Goal: Use online tool/utility: Utilize a website feature to perform a specific function

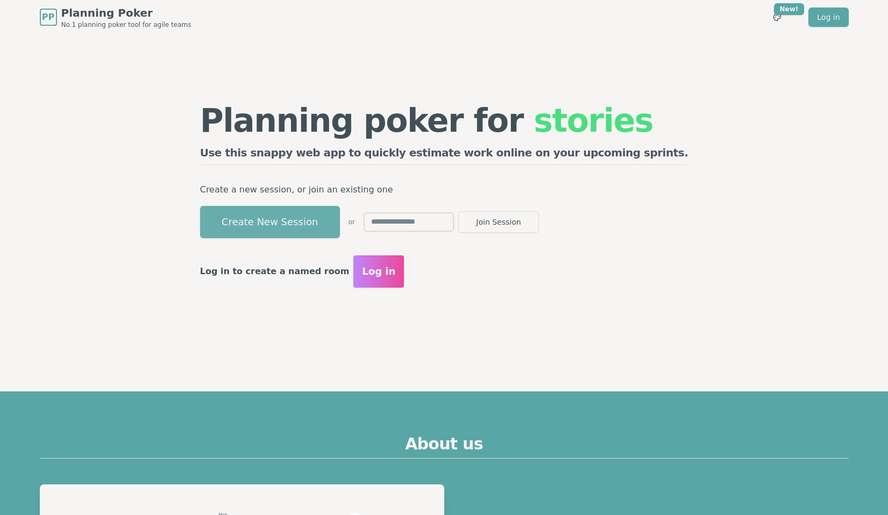
click at [288, 220] on button "Create New Session" at bounding box center [270, 222] width 140 height 32
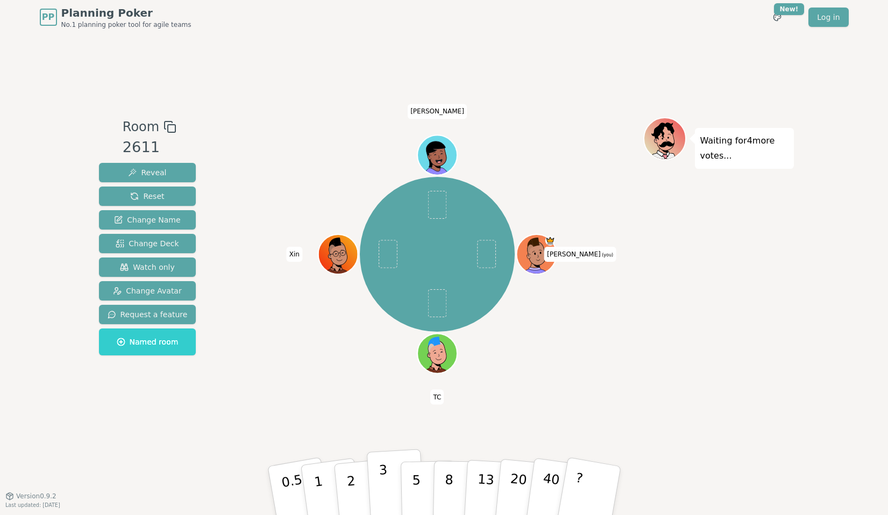
click at [388, 485] on button "3" at bounding box center [395, 491] width 59 height 84
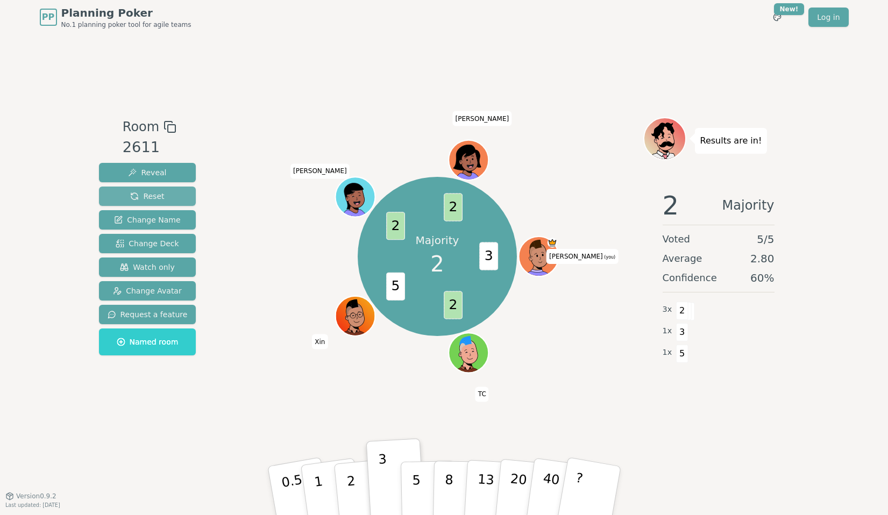
click at [158, 196] on span "Reset" at bounding box center [147, 196] width 34 height 11
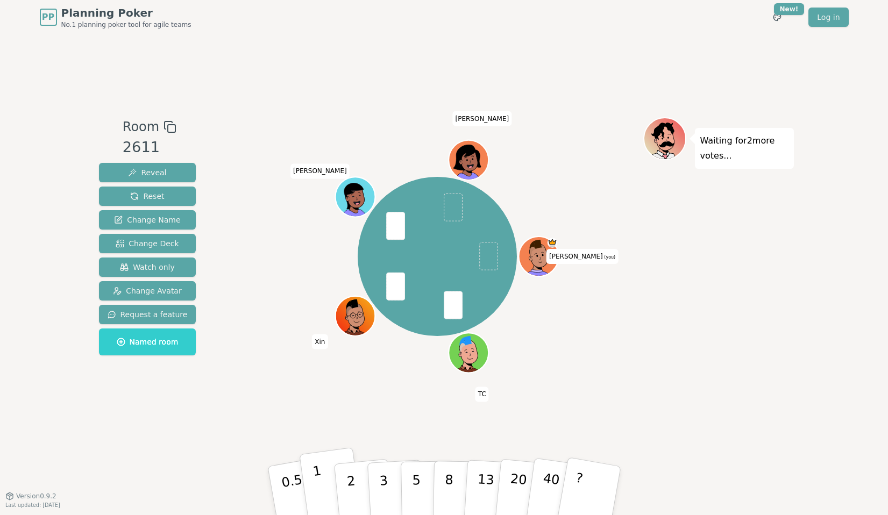
click at [323, 484] on button "1" at bounding box center [331, 490] width 64 height 87
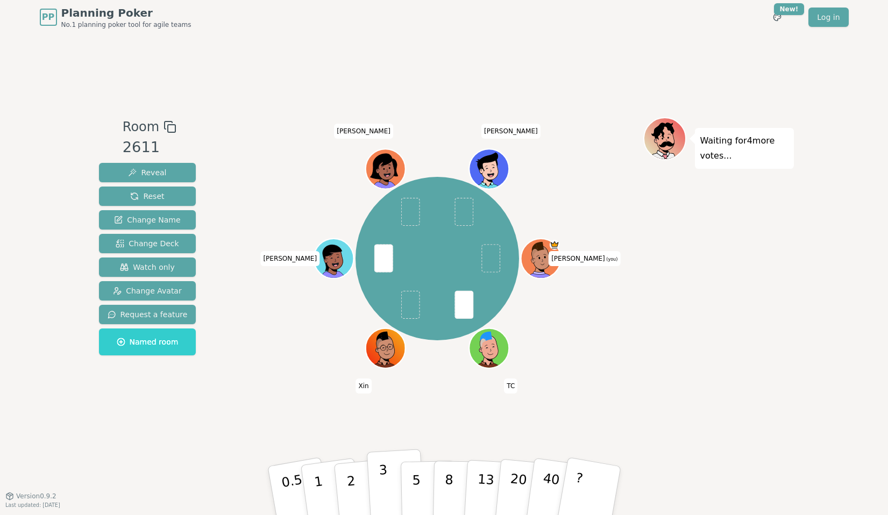
click at [382, 474] on p "3" at bounding box center [384, 491] width 12 height 59
click at [365, 480] on button "2" at bounding box center [362, 490] width 61 height 85
click at [351, 480] on p "2" at bounding box center [352, 492] width 14 height 59
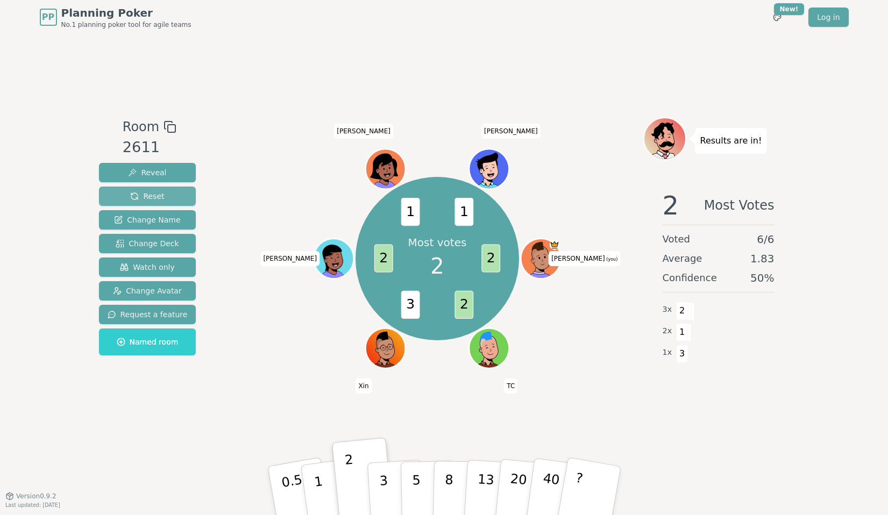
click at [157, 202] on button "Reset" at bounding box center [147, 196] width 97 height 19
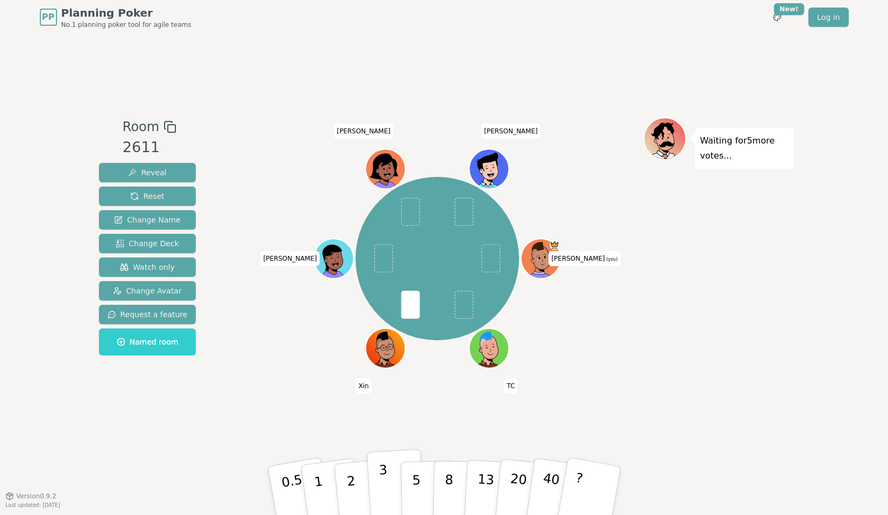
click at [390, 470] on button "3" at bounding box center [395, 491] width 59 height 84
click at [358, 479] on button "2" at bounding box center [362, 490] width 61 height 85
click at [355, 485] on button "2" at bounding box center [362, 490] width 61 height 85
click at [381, 482] on p "3" at bounding box center [384, 491] width 12 height 59
click at [313, 478] on p "1" at bounding box center [319, 492] width 16 height 59
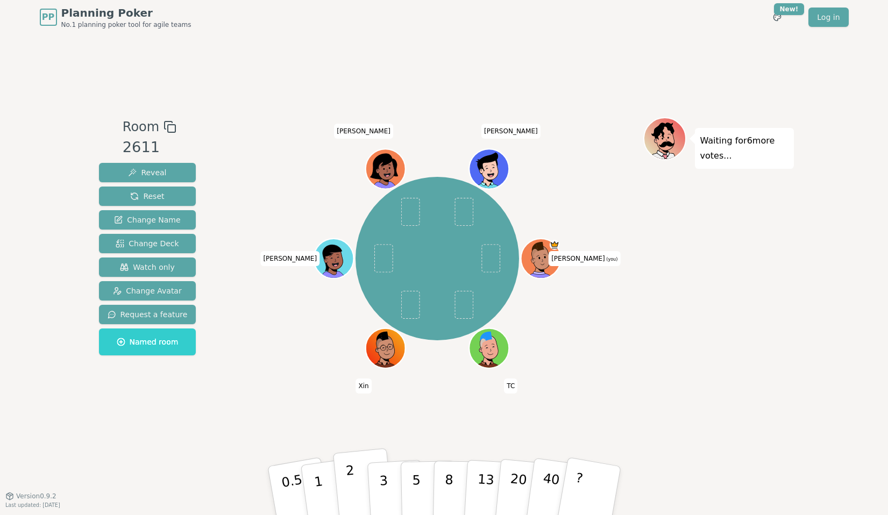
click at [353, 478] on p "2" at bounding box center [352, 492] width 14 height 59
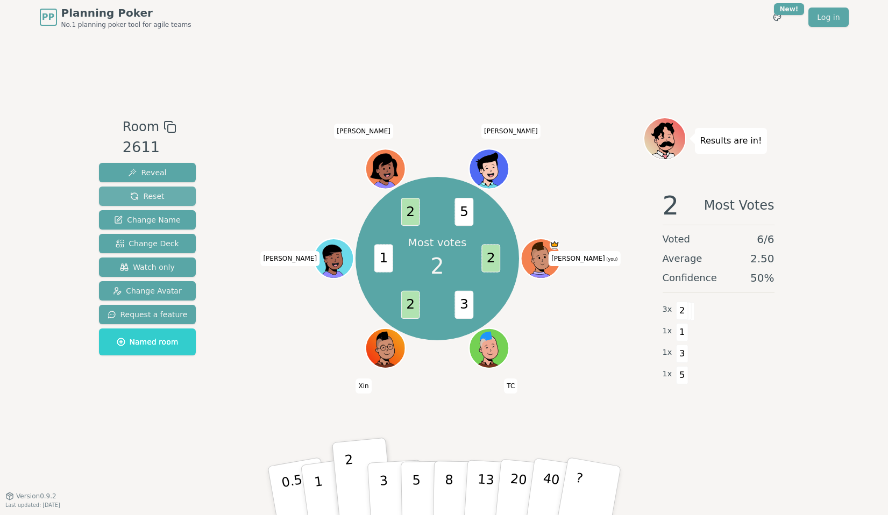
click at [177, 201] on button "Reset" at bounding box center [147, 196] width 97 height 19
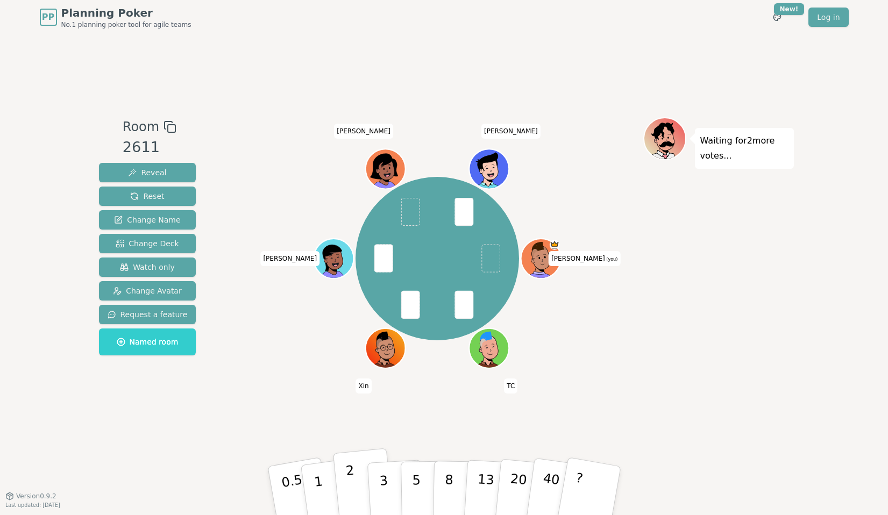
click at [347, 491] on button "2" at bounding box center [362, 490] width 61 height 85
click at [360, 477] on button "2" at bounding box center [362, 490] width 61 height 85
click at [366, 483] on button "2" at bounding box center [362, 490] width 61 height 85
click at [419, 482] on button "5" at bounding box center [427, 491] width 55 height 82
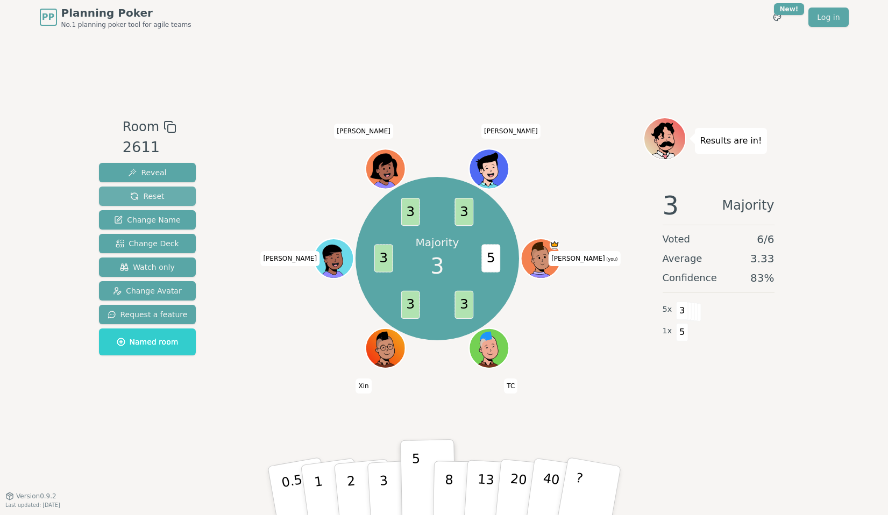
click at [163, 197] on button "Reset" at bounding box center [147, 196] width 97 height 19
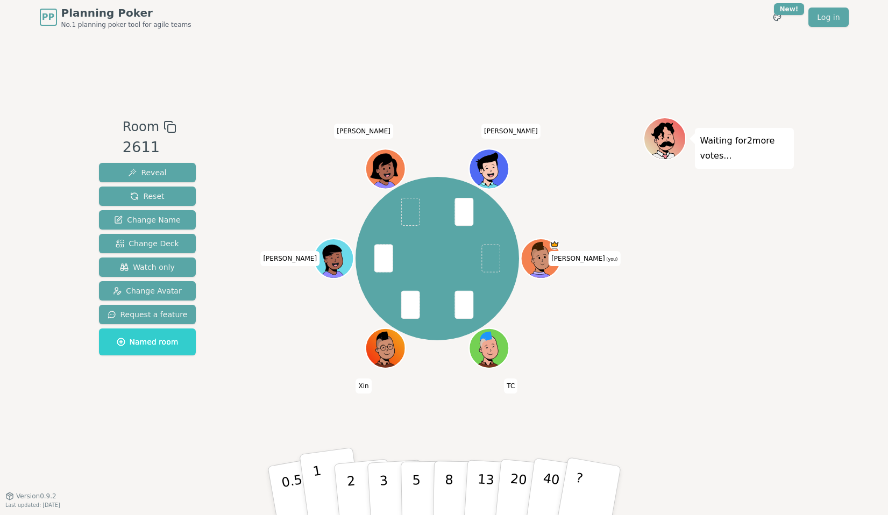
click at [321, 477] on button "1" at bounding box center [331, 490] width 64 height 87
